Goal: Task Accomplishment & Management: Use online tool/utility

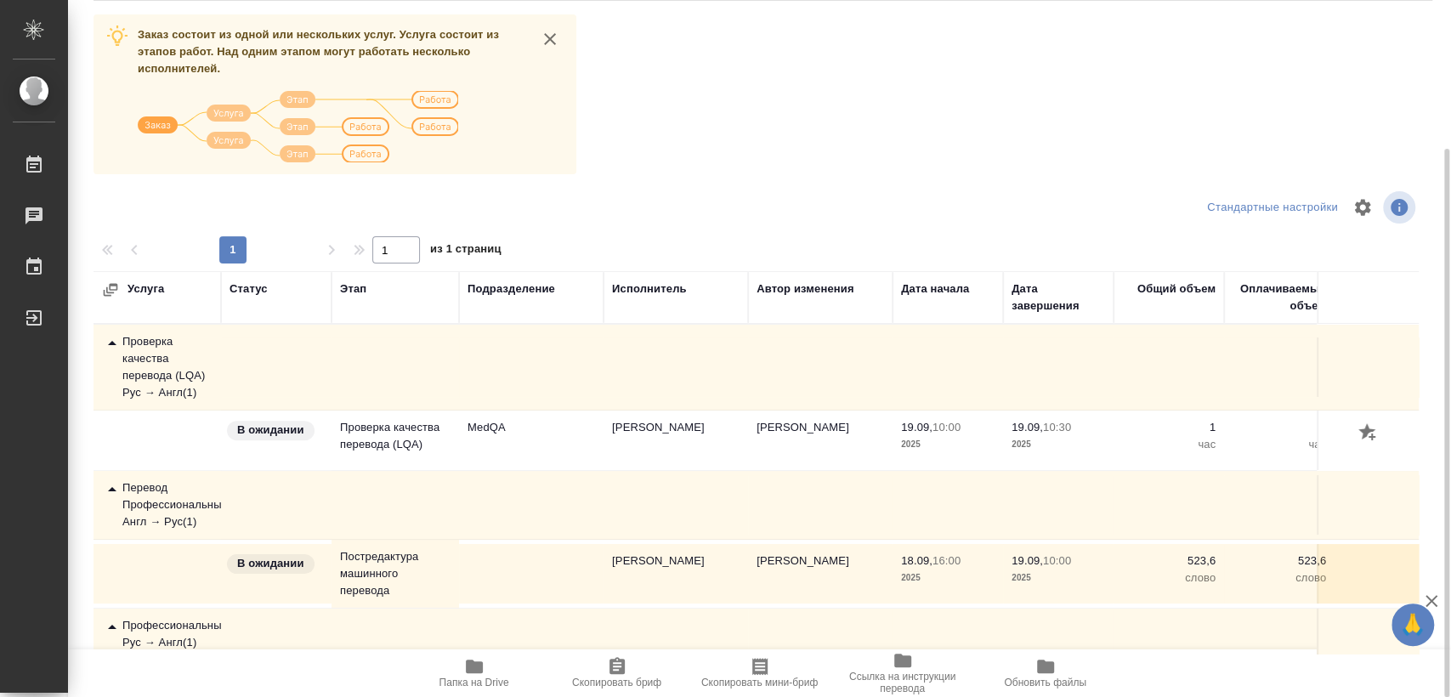
click at [156, 354] on div "Проверка качества перевода (LQA) Рус → Англ ( 1 )" at bounding box center [157, 367] width 110 height 68
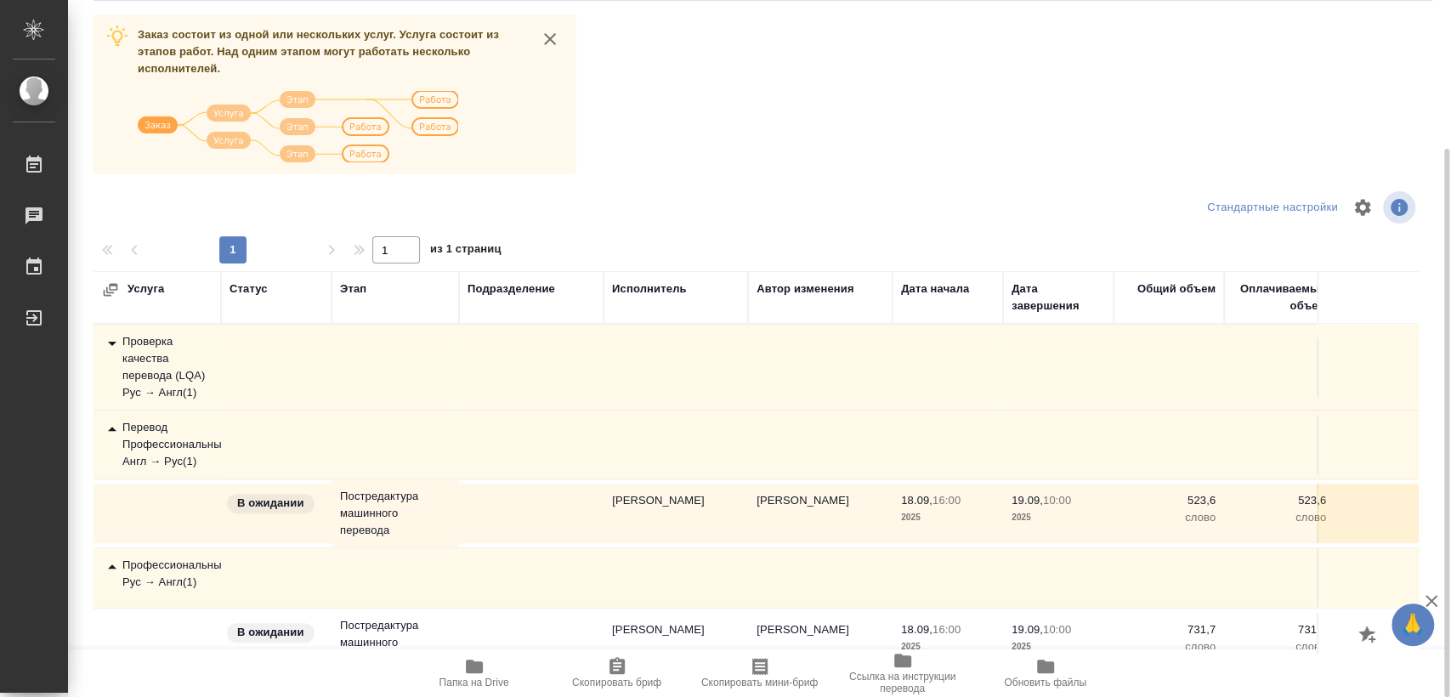
click at [166, 440] on div "Перевод Профессиональный Англ → Рус ( 1 )" at bounding box center [157, 444] width 110 height 51
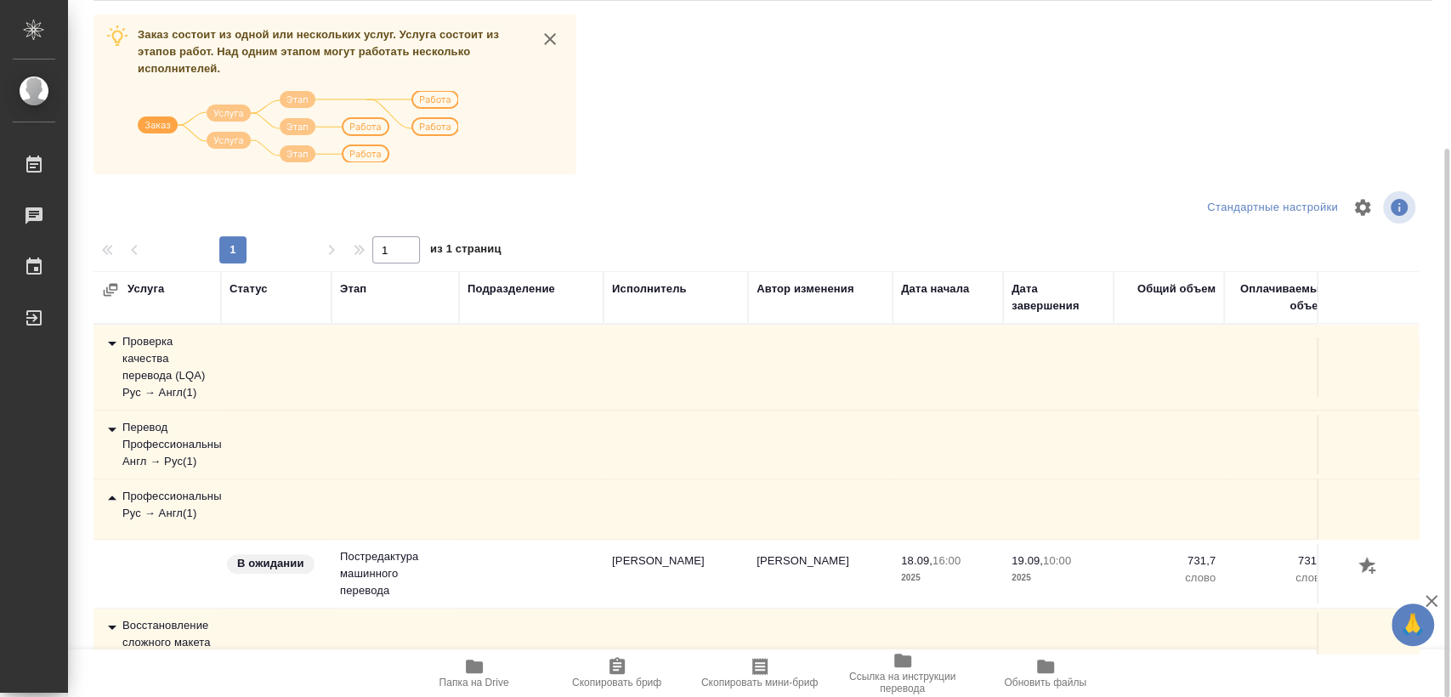
click at [166, 440] on div "Перевод Профессиональный Англ → Рус ( 1 )" at bounding box center [157, 444] width 110 height 51
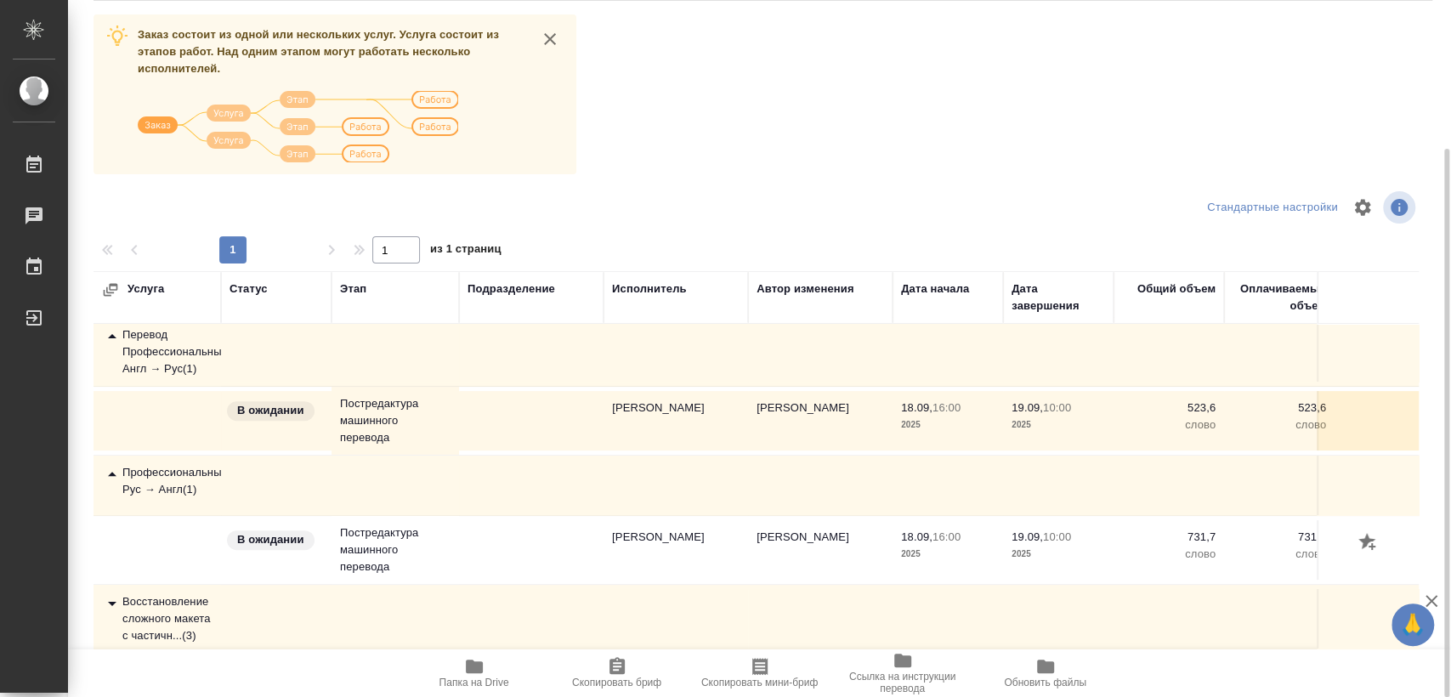
scroll to position [105, 0]
click at [180, 600] on div "Восстановление сложного макета с частичн... ( 3 )" at bounding box center [157, 618] width 110 height 51
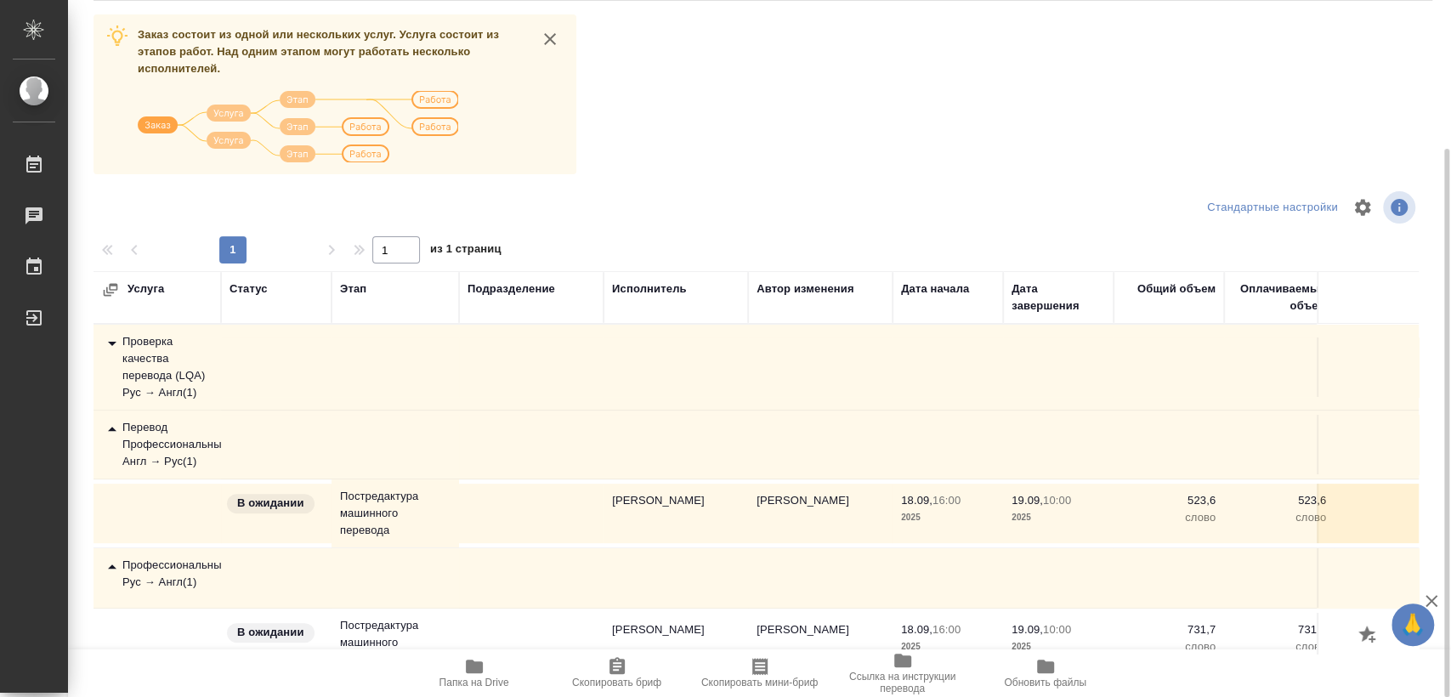
scroll to position [0, 0]
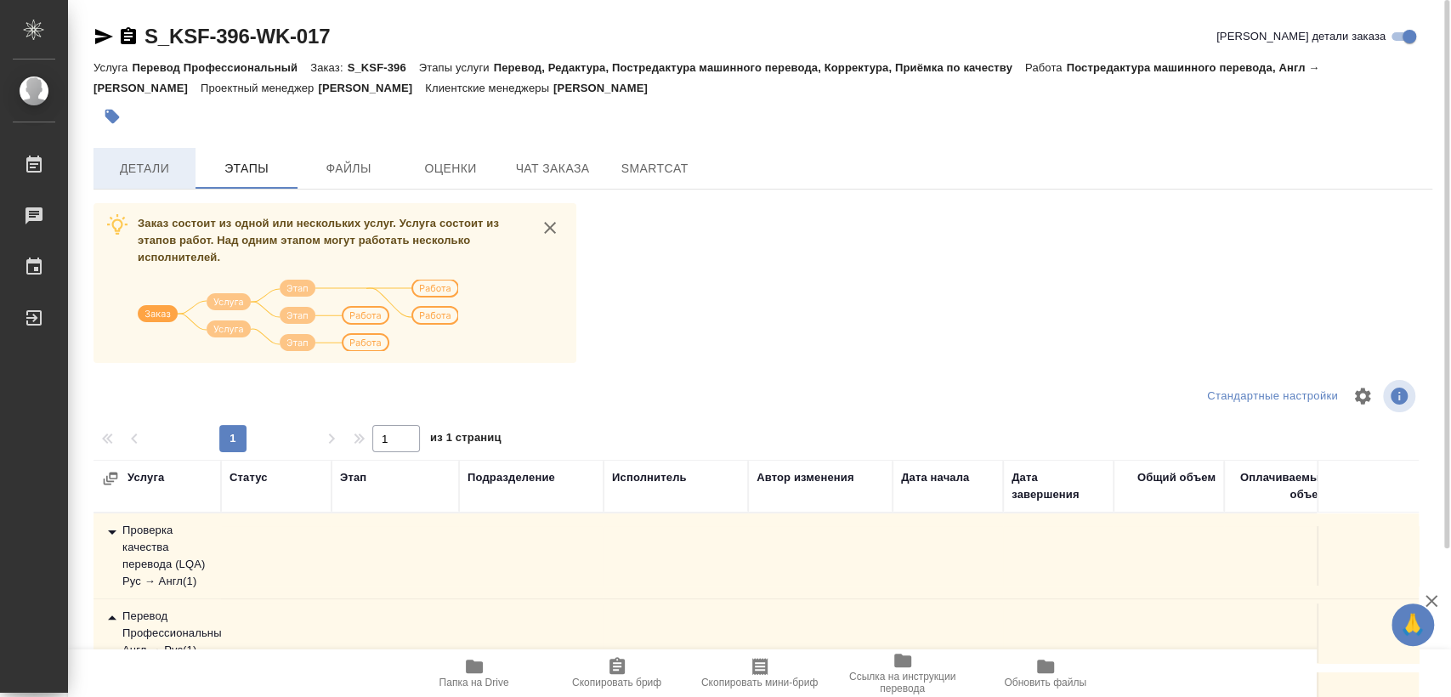
click at [188, 157] on button "Детали" at bounding box center [144, 168] width 102 height 41
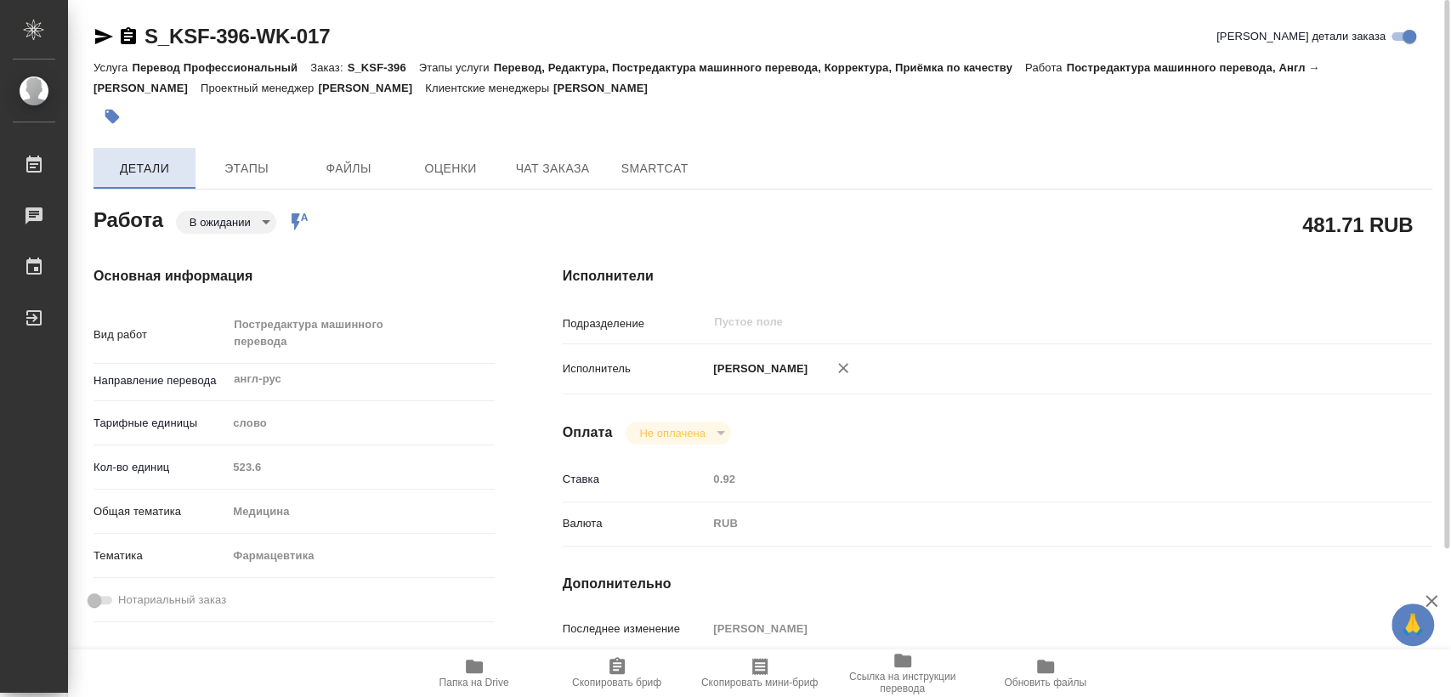
type textarea "x"
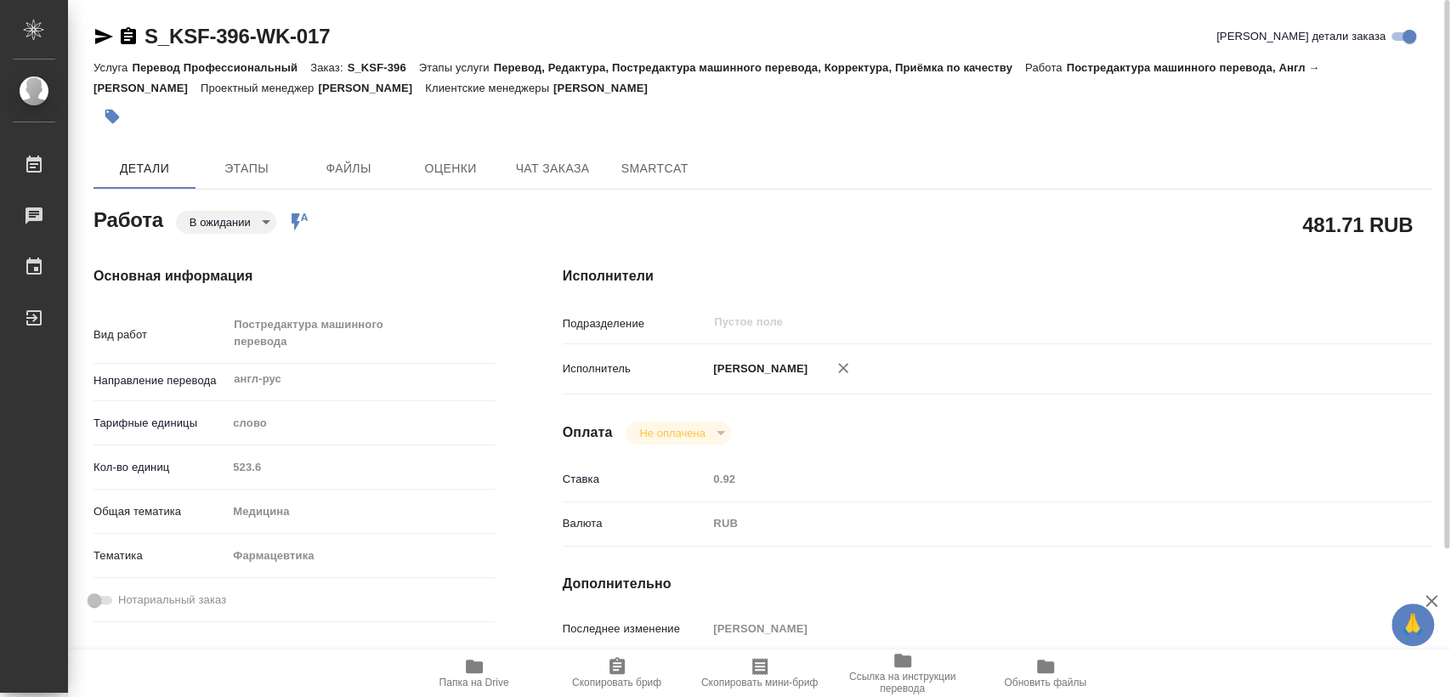
type textarea "x"
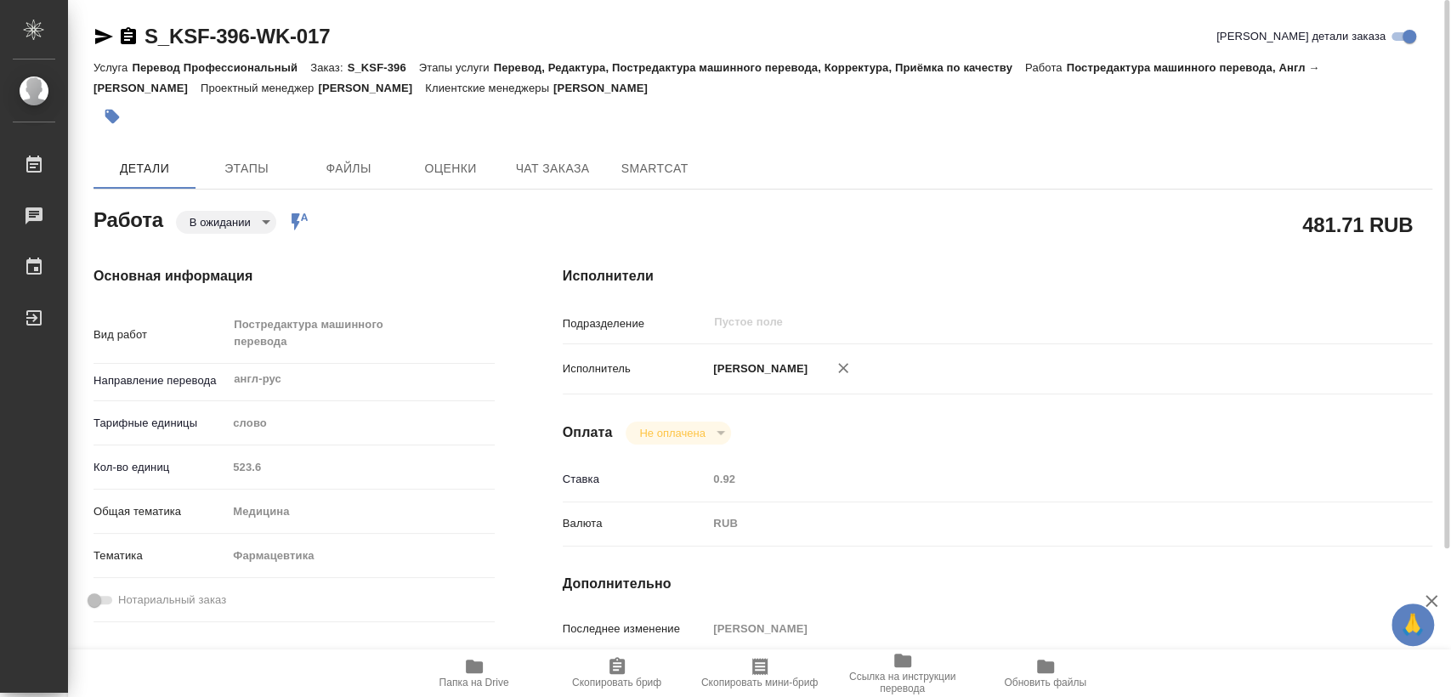
type textarea "x"
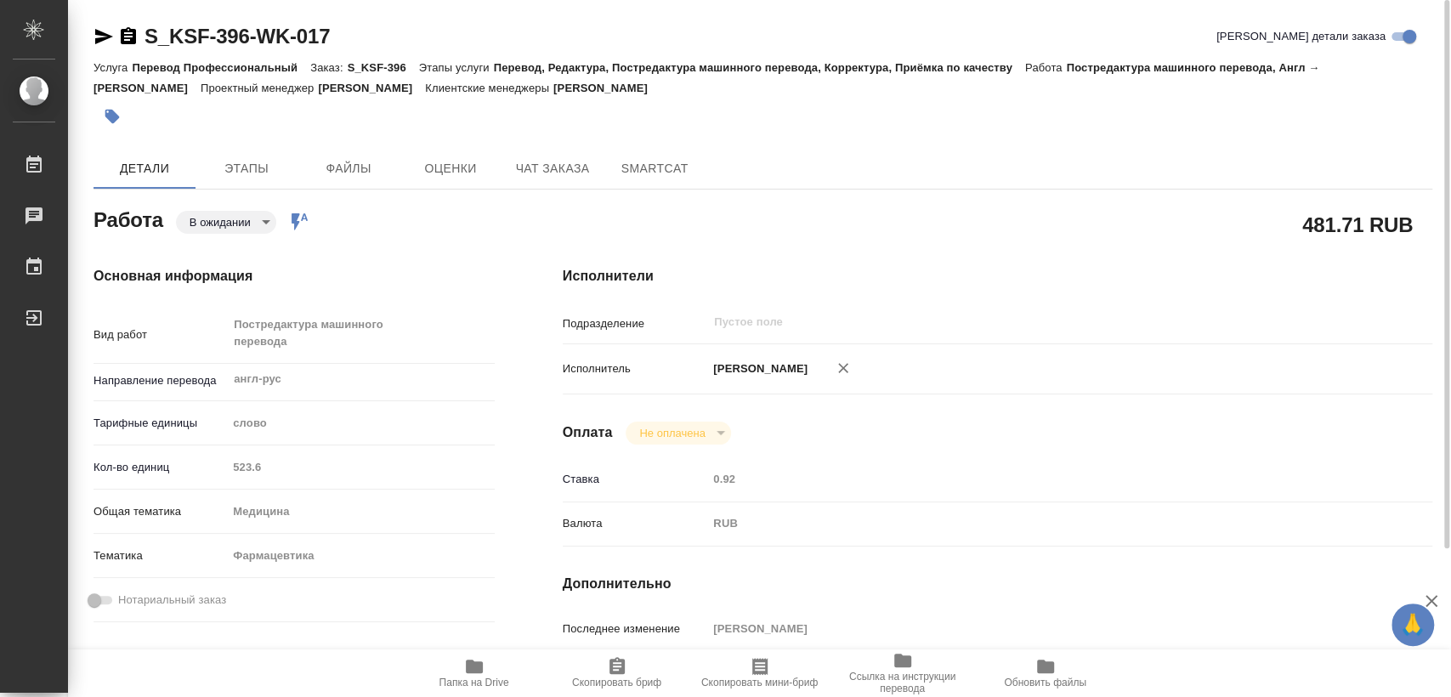
type textarea "x"
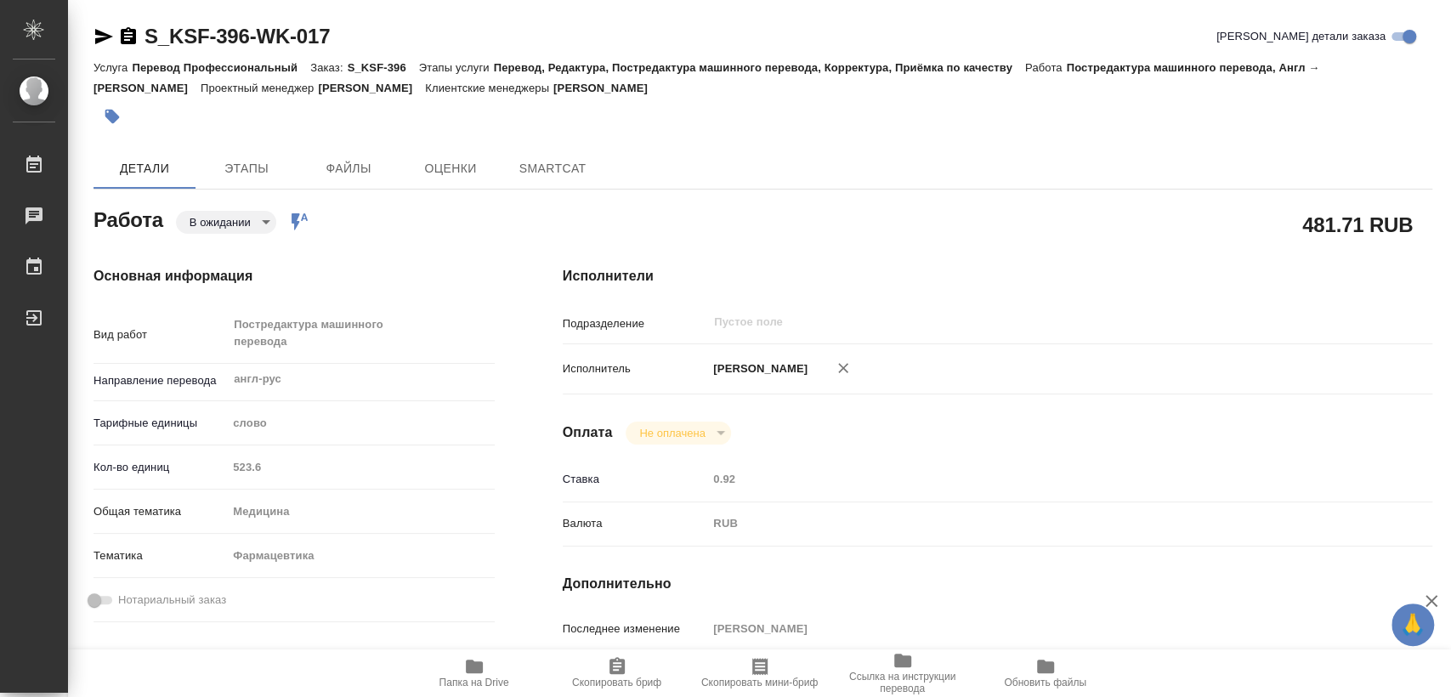
type textarea "x"
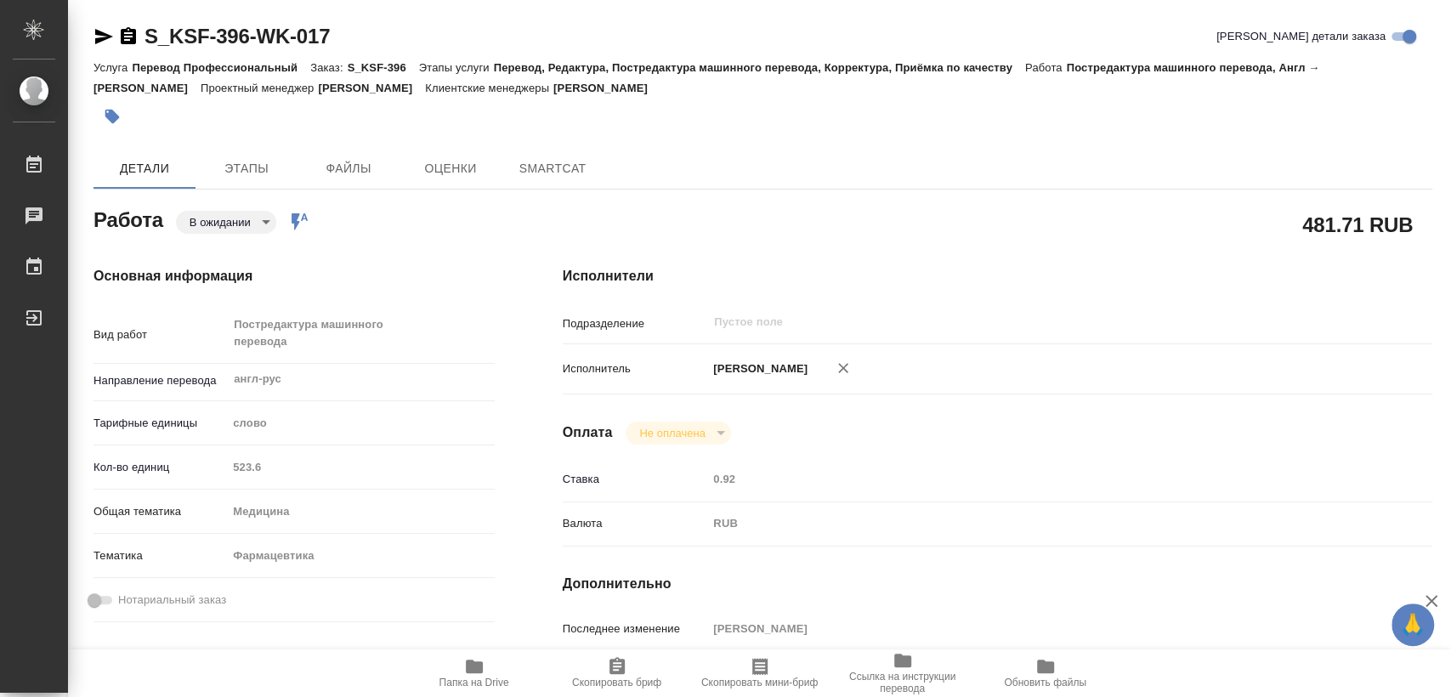
type textarea "x"
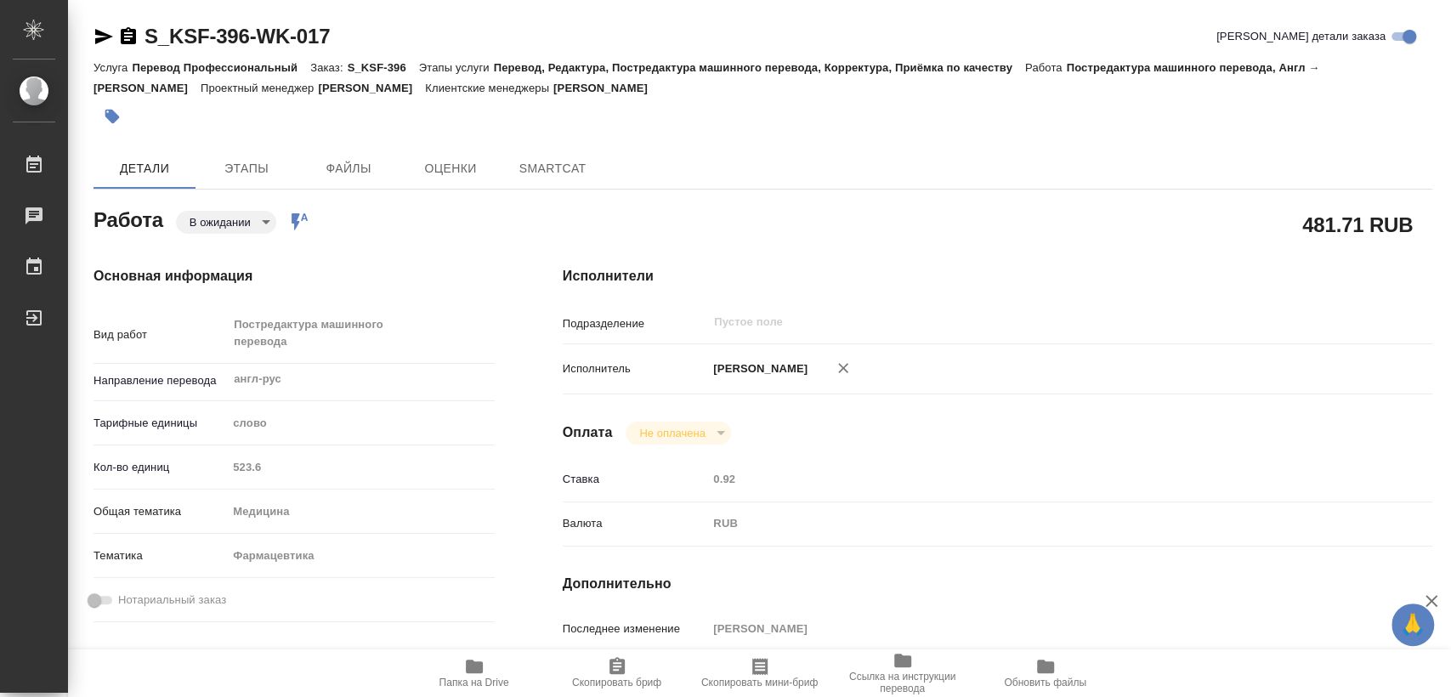
type textarea "x"
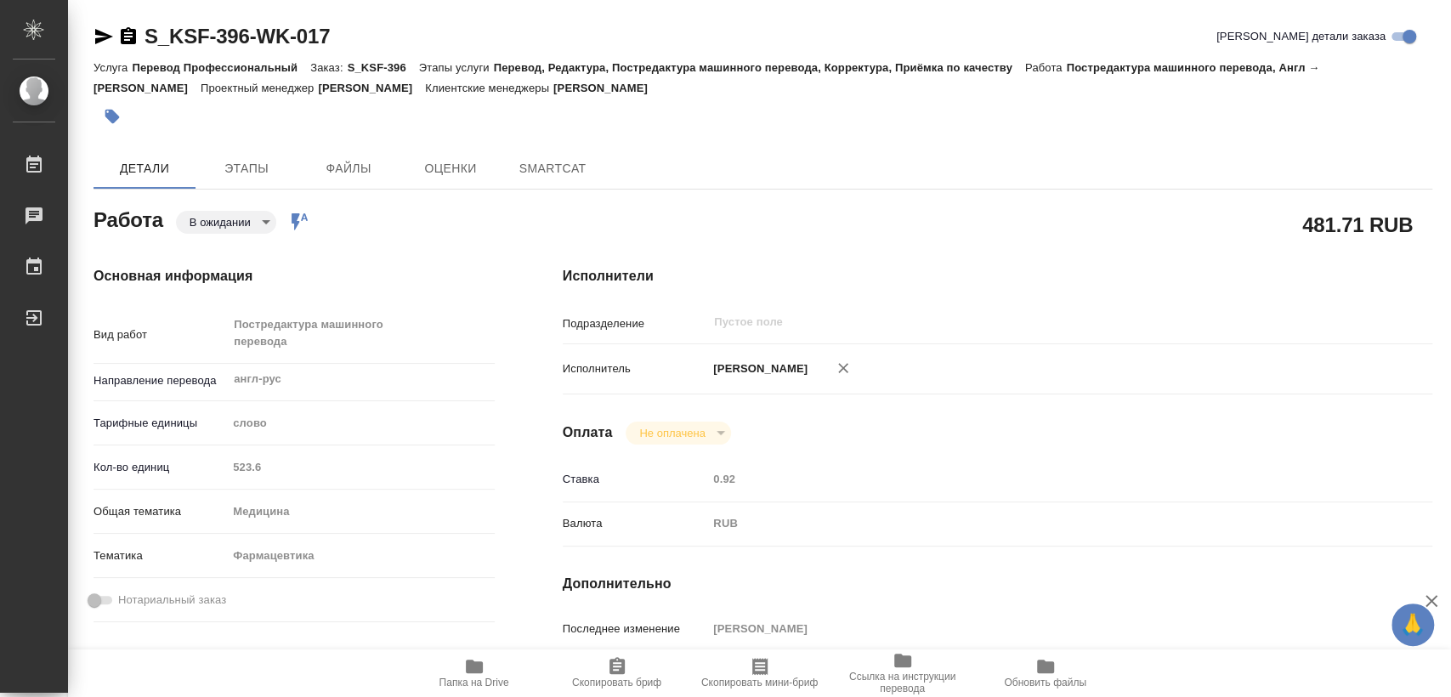
type textarea "x"
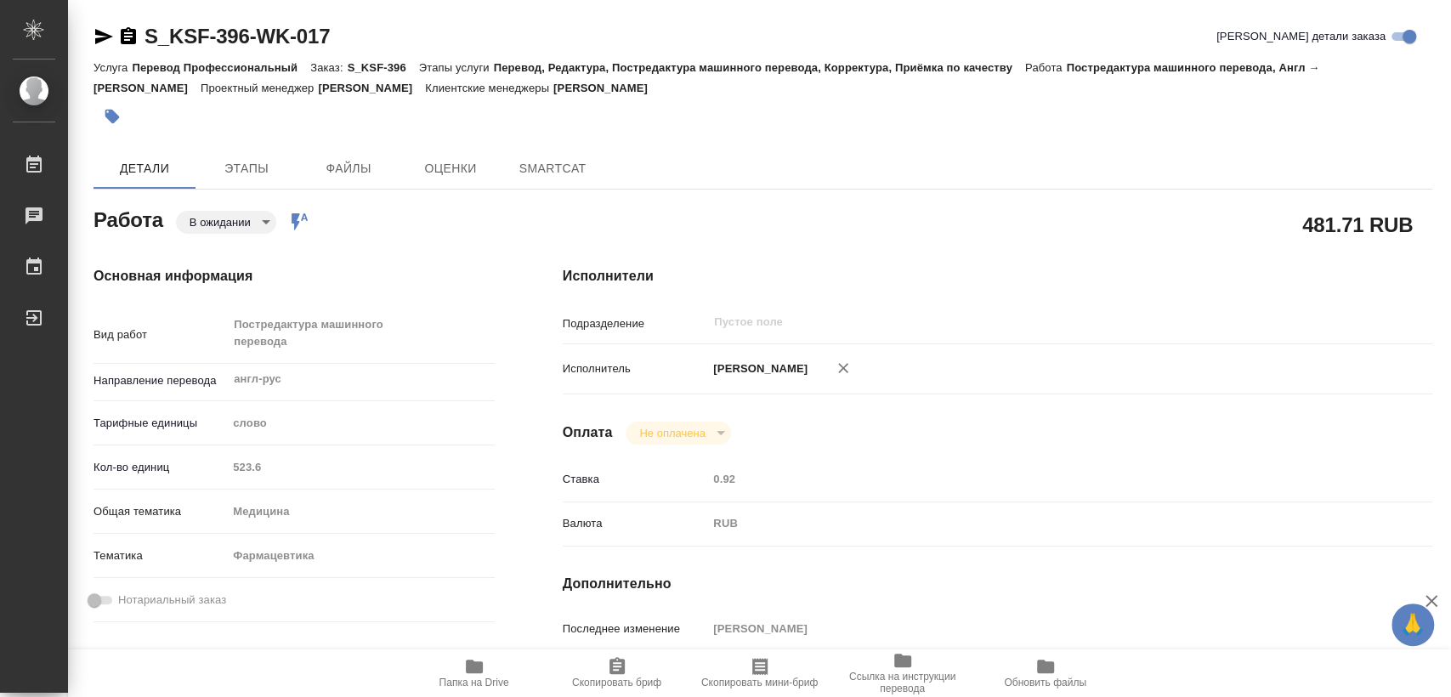
type textarea "x"
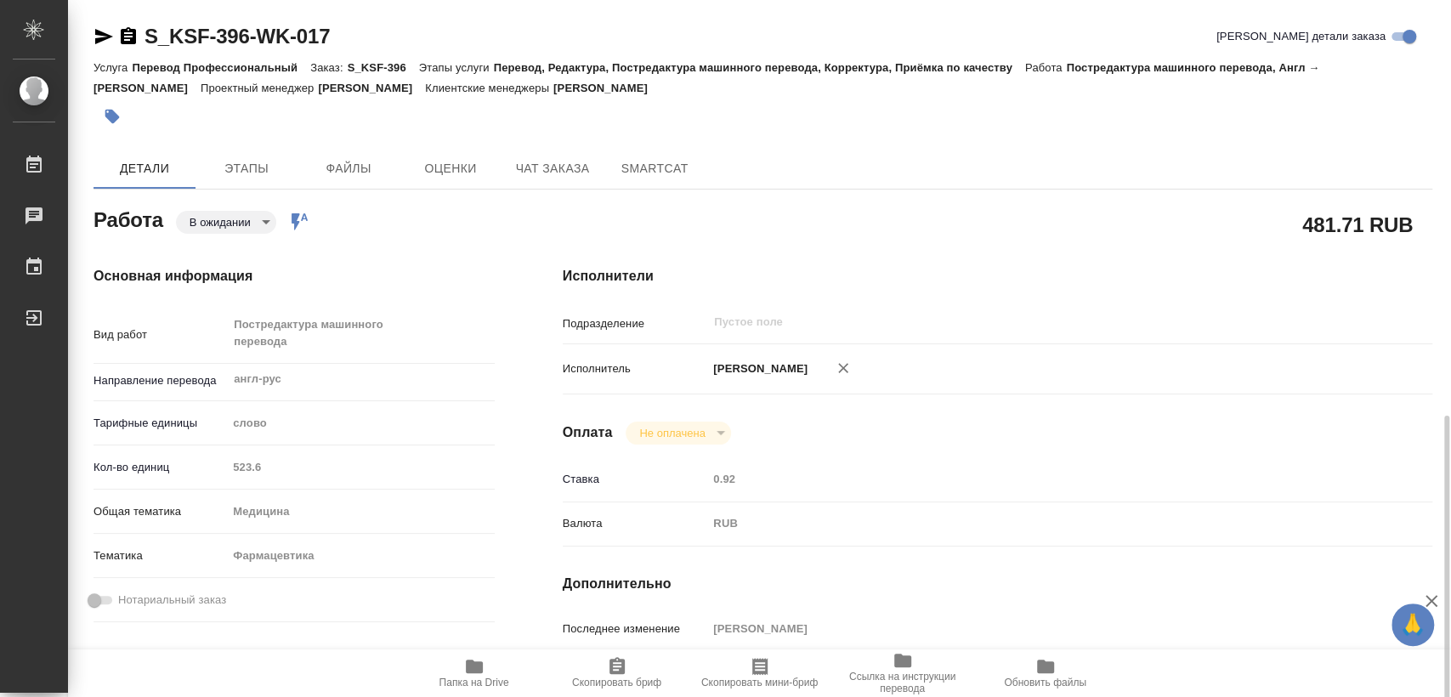
scroll to position [472, 0]
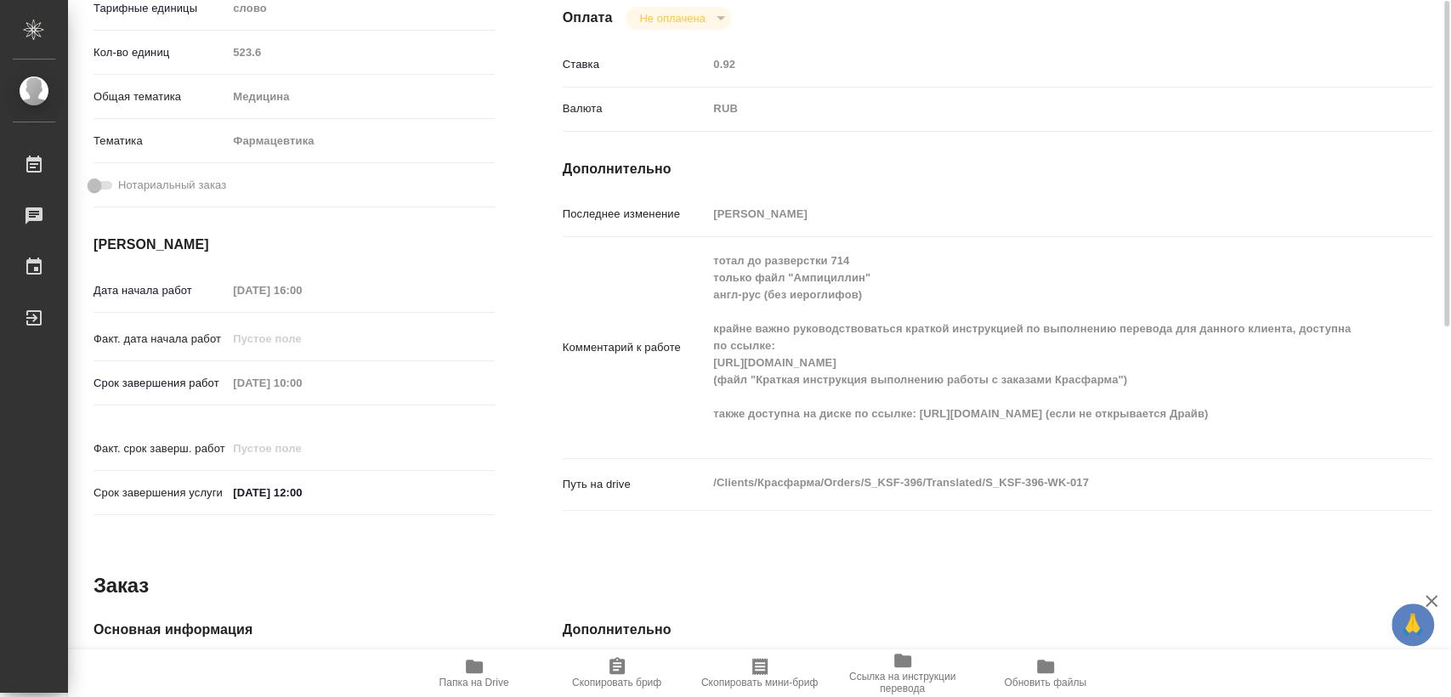
type textarea "x"
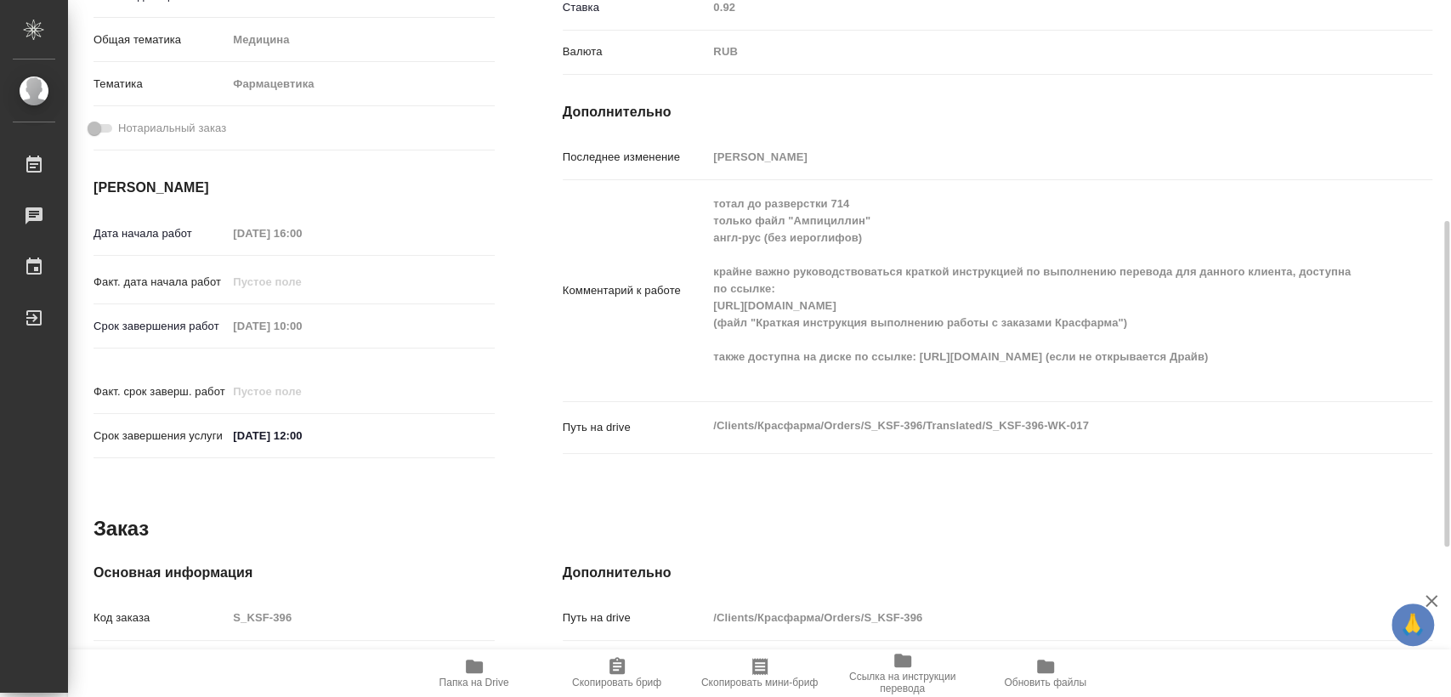
type textarea "x"
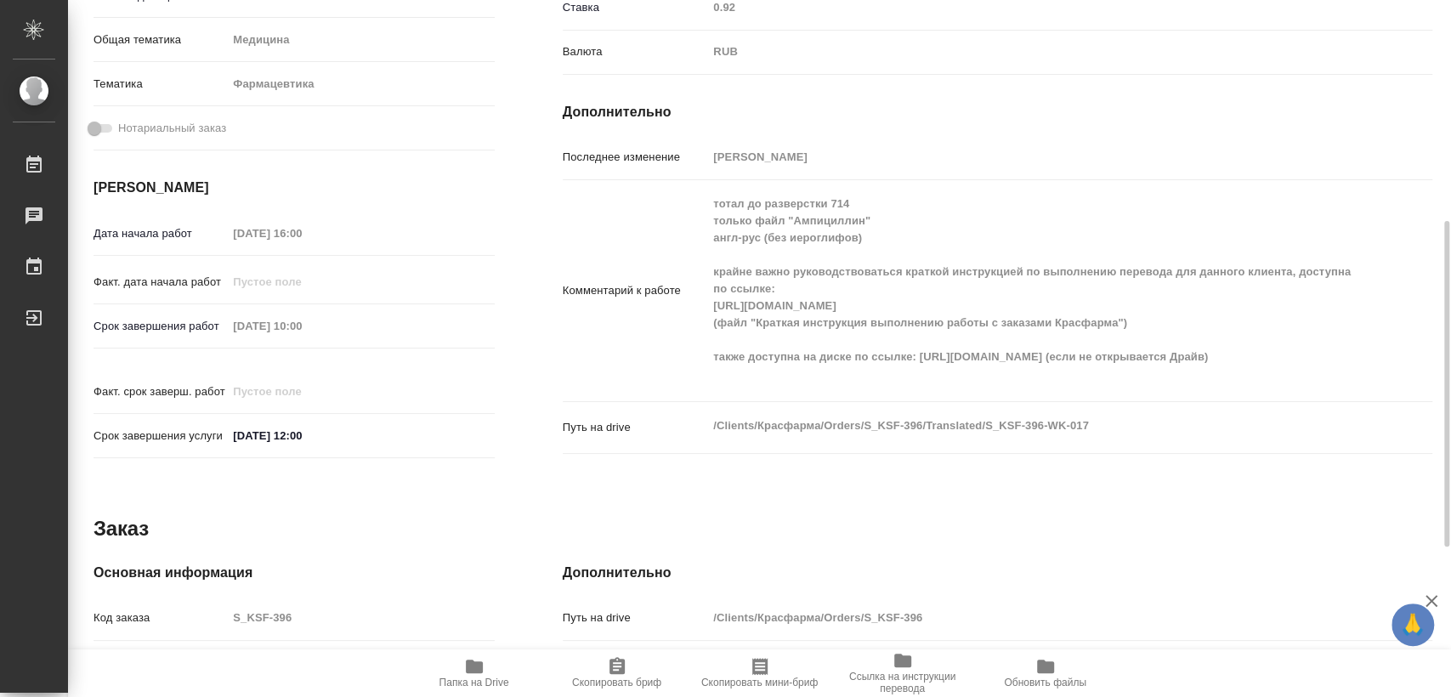
scroll to position [0, 0]
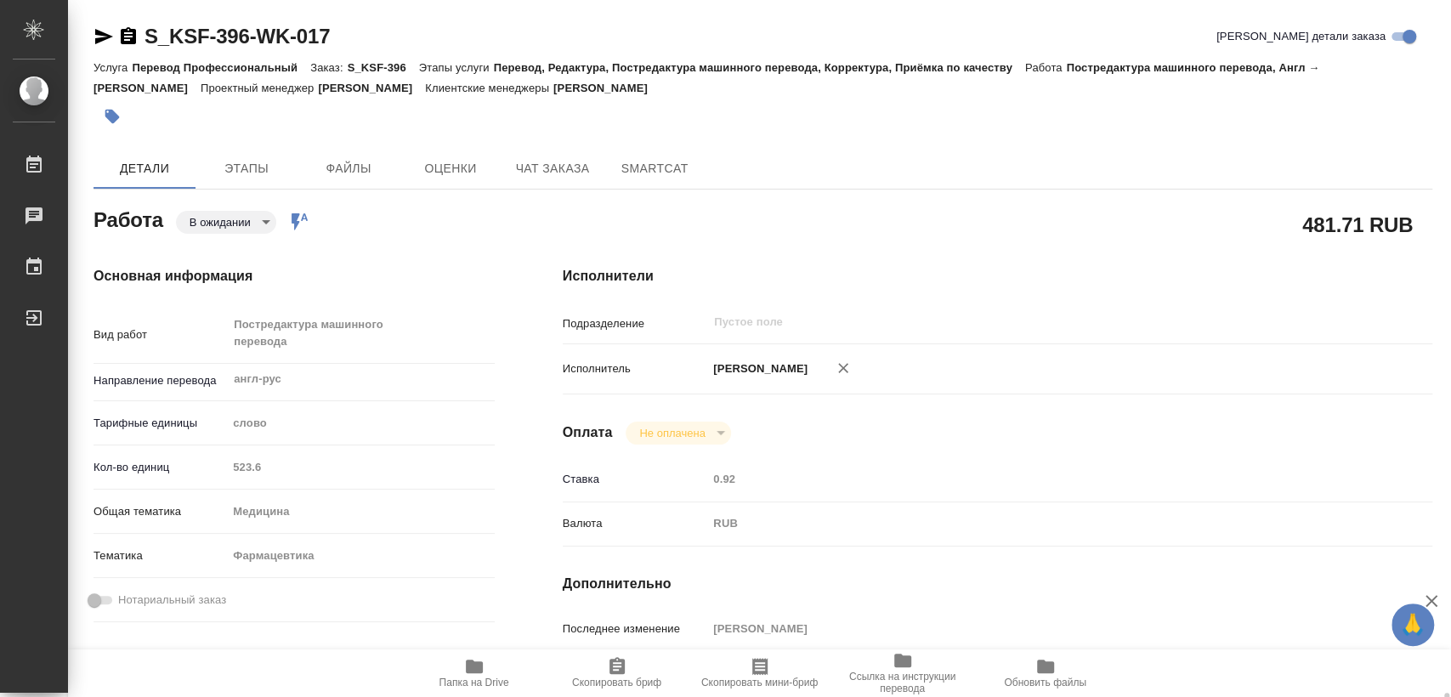
type textarea "x"
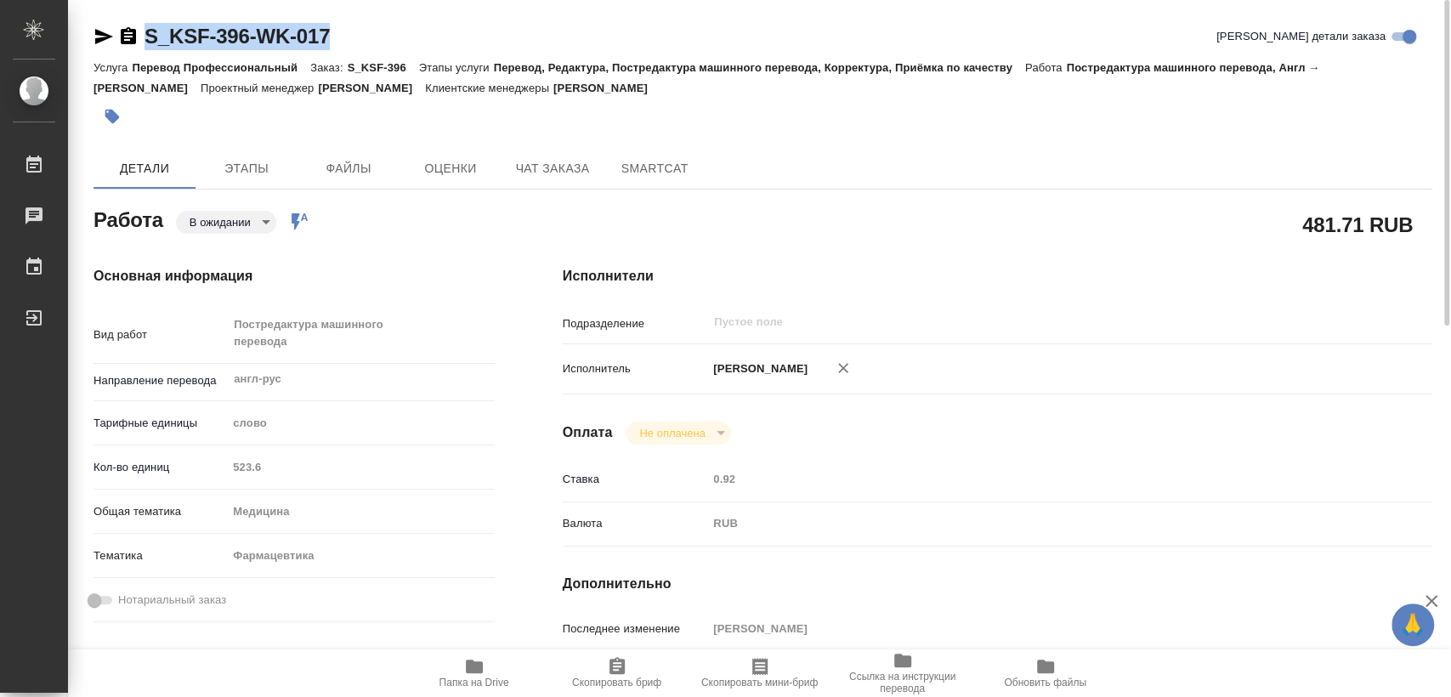
drag, startPoint x: 288, startPoint y: 29, endPoint x: 148, endPoint y: 25, distance: 140.3
click at [148, 25] on div "S_KSF-396-WK-017 Кратко детали заказа" at bounding box center [762, 36] width 1339 height 27
copy link "S_KSF-396-WK-017"
